Goal: Task Accomplishment & Management: Complete application form

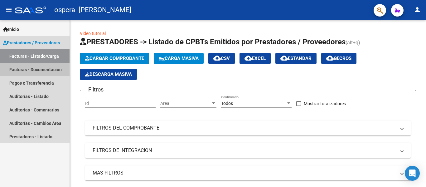
click at [51, 68] on link "Facturas - Documentación" at bounding box center [35, 69] width 70 height 13
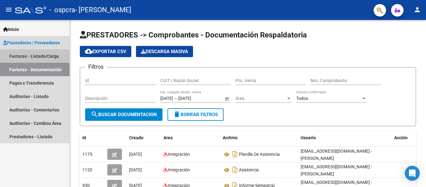
click at [51, 56] on link "Facturas - Listado/Carga" at bounding box center [35, 55] width 70 height 13
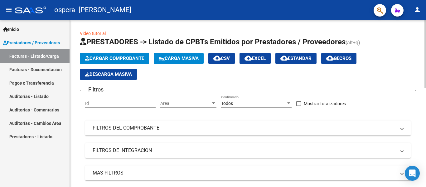
click at [137, 56] on span "Cargar Comprobante" at bounding box center [114, 59] width 59 height 6
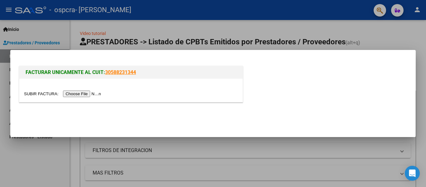
click at [79, 95] on input "file" at bounding box center [63, 93] width 79 height 7
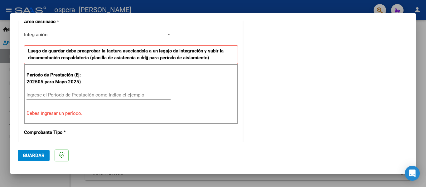
scroll to position [159, 0]
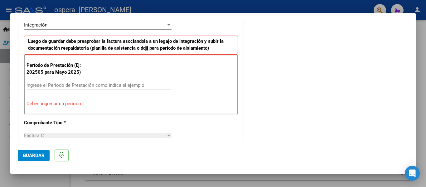
click at [93, 84] on input "Ingrese el Período de Prestación como indica el ejemplo" at bounding box center [99, 85] width 144 height 6
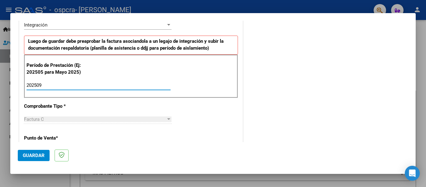
type input "202509"
click at [46, 156] on button "Guardar" at bounding box center [34, 155] width 32 height 11
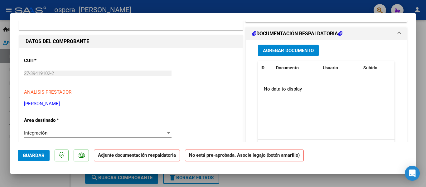
scroll to position [0, 0]
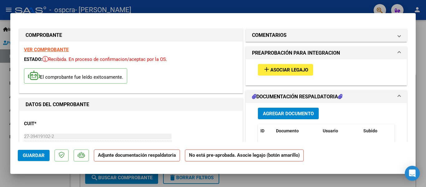
click at [277, 69] on span "Asociar Legajo" at bounding box center [289, 70] width 38 height 6
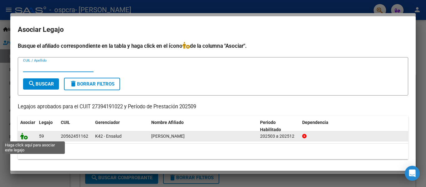
click at [25, 138] on icon at bounding box center [23, 136] width 7 height 7
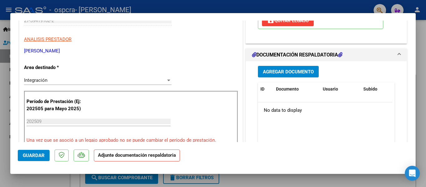
scroll to position [127, 0]
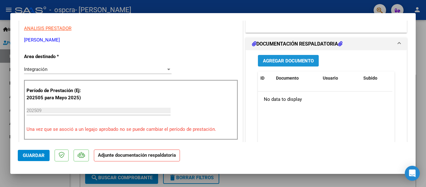
click at [285, 61] on span "Agregar Documento" at bounding box center [288, 61] width 51 height 6
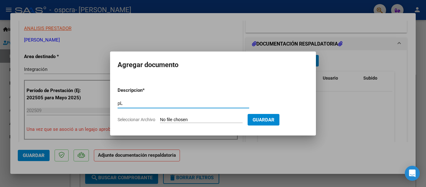
type input "p"
type input "Planilla de asistencia"
click at [174, 119] on input "Seleccionar Archivo" at bounding box center [201, 120] width 83 height 6
type input "C:\fakepath\Planilla [PERSON_NAME] [DATE].pdf"
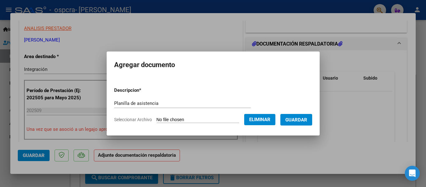
click at [297, 121] on span "Guardar" at bounding box center [296, 120] width 22 height 6
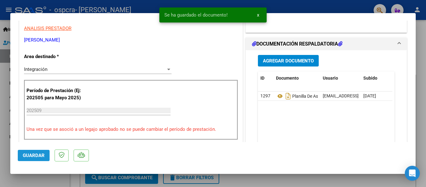
click at [32, 153] on span "Guardar" at bounding box center [34, 156] width 22 height 6
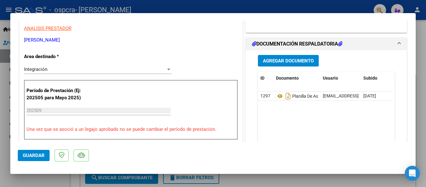
click at [420, 49] on div at bounding box center [213, 93] width 426 height 187
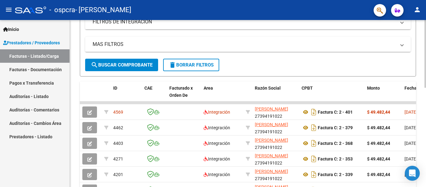
scroll to position [126, 0]
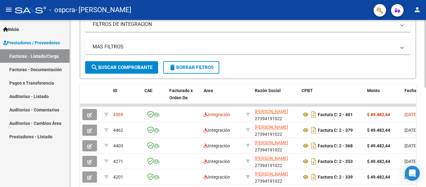
click at [425, 95] on div at bounding box center [426, 106] width 2 height 68
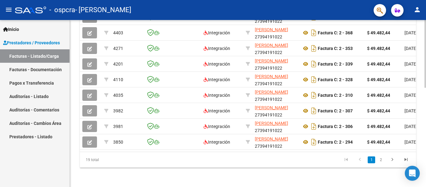
scroll to position [245, 0]
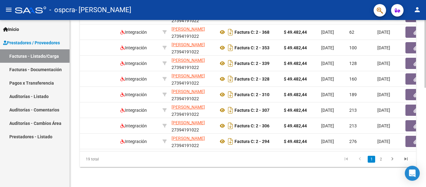
drag, startPoint x: 424, startPoint y: 133, endPoint x: 426, endPoint y: 102, distance: 30.6
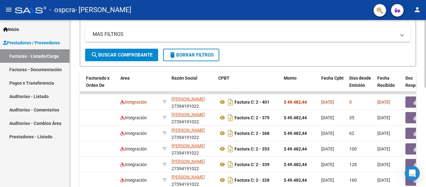
scroll to position [136, 0]
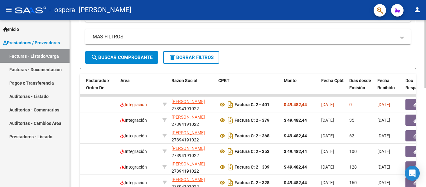
click at [426, 87] on div at bounding box center [426, 110] width 2 height 68
